Goal: Task Accomplishment & Management: Manage account settings

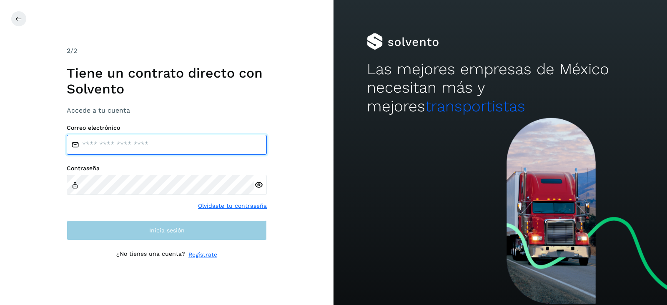
type input "**********"
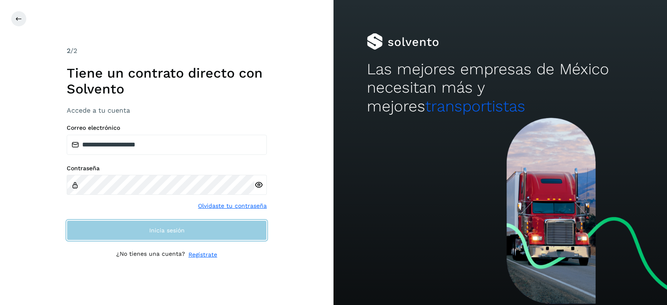
click at [156, 232] on span "Inicia sesión" at bounding box center [166, 230] width 35 height 6
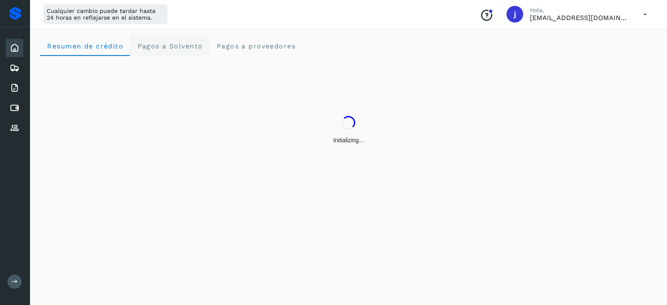
click at [161, 46] on span "Pagos a Solvento" at bounding box center [170, 46] width 66 height 8
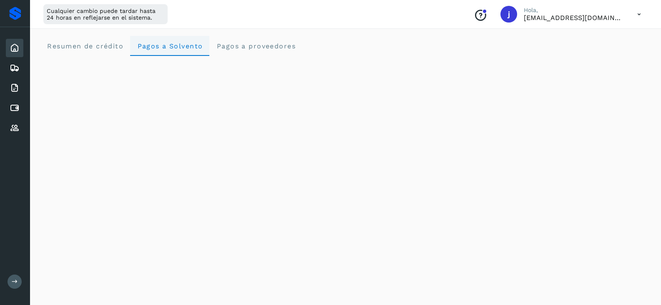
click at [164, 45] on span "Pagos a Solvento" at bounding box center [170, 46] width 66 height 8
